Goal: Find specific page/section: Find specific page/section

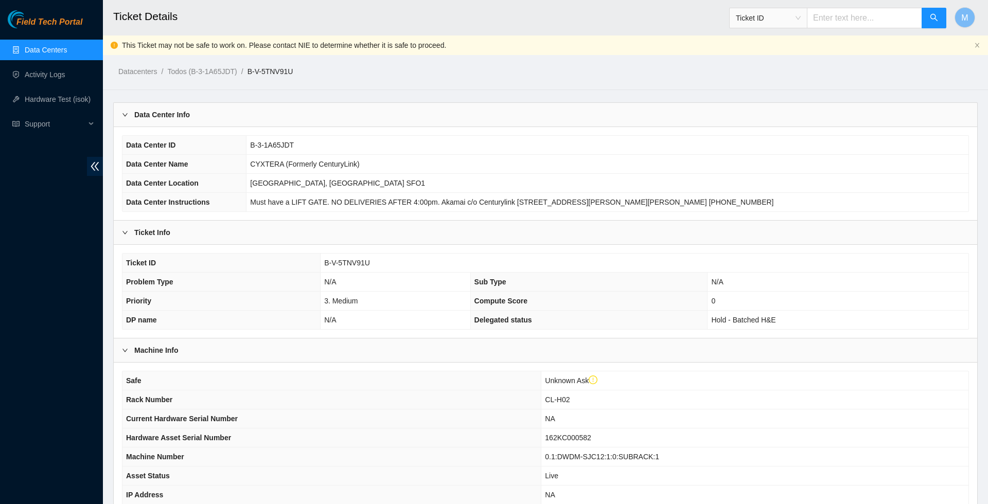
click at [63, 49] on link "Data Centers" at bounding box center [46, 50] width 42 height 8
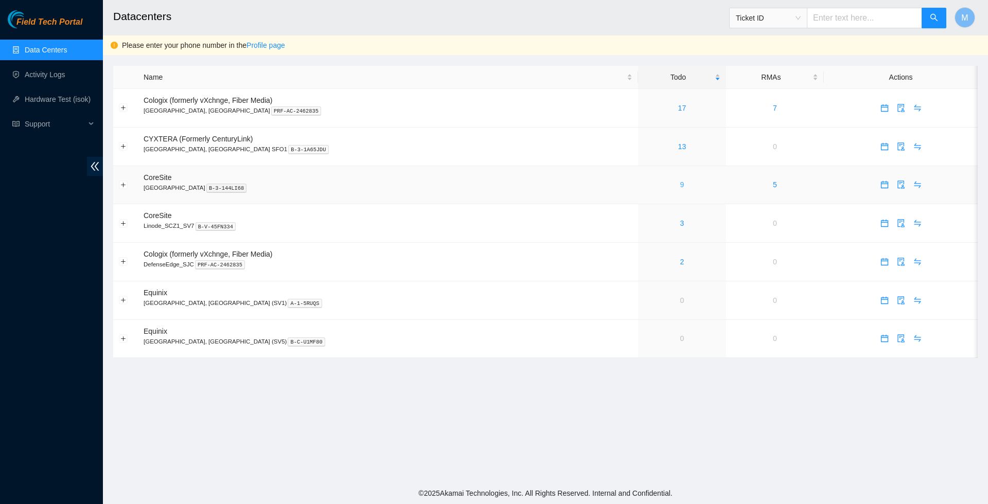
click at [680, 188] on link "9" at bounding box center [682, 185] width 4 height 8
